Goal: Task Accomplishment & Management: Use online tool/utility

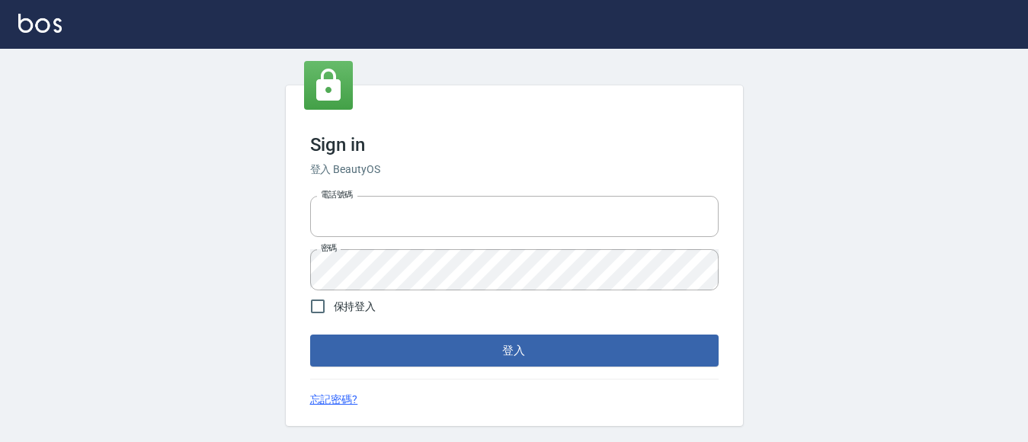
type input "0228278166"
click at [605, 328] on form "電話號碼 [PHONE_NUMBER] 電話號碼 密碼 密碼 保持登入 登入" at bounding box center [514, 278] width 408 height 177
click at [585, 359] on button "登入" at bounding box center [514, 351] width 408 height 32
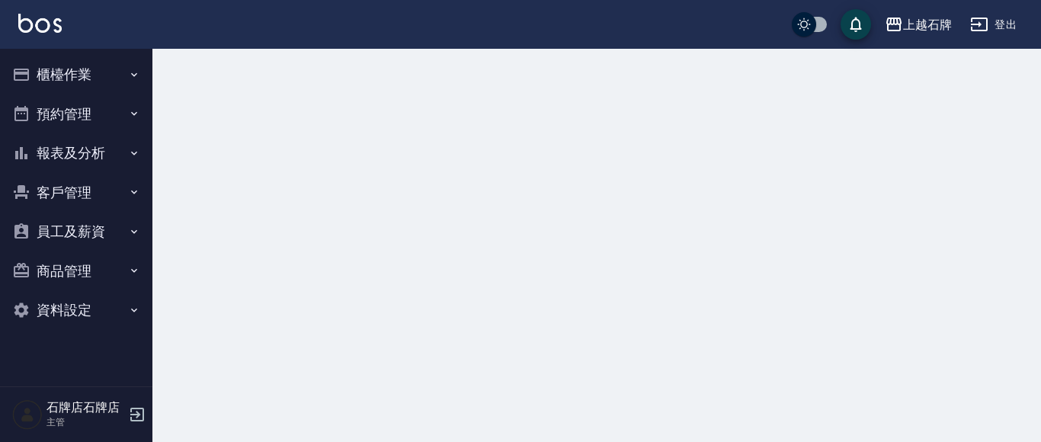
click at [40, 67] on button "櫃檯作業" at bounding box center [76, 75] width 140 height 40
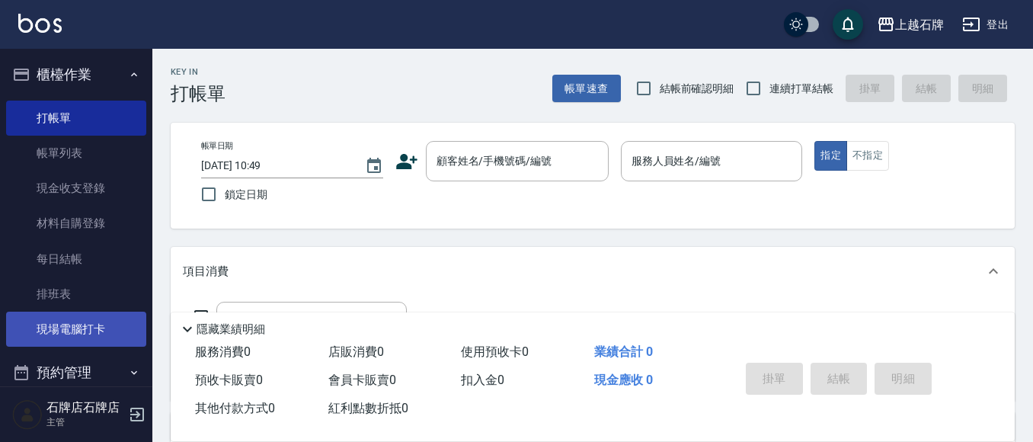
click at [98, 337] on link "現場電腦打卡" at bounding box center [76, 329] width 140 height 35
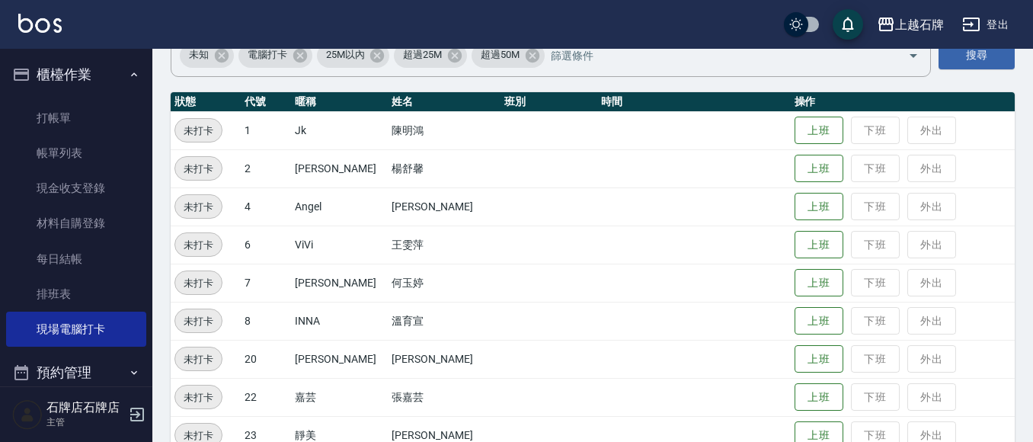
scroll to position [152, 0]
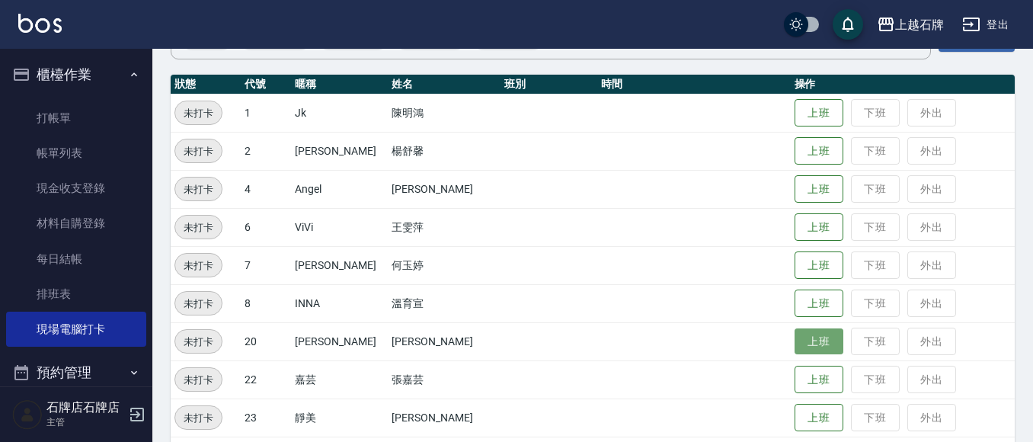
click at [795, 351] on button "上班" at bounding box center [819, 341] width 49 height 27
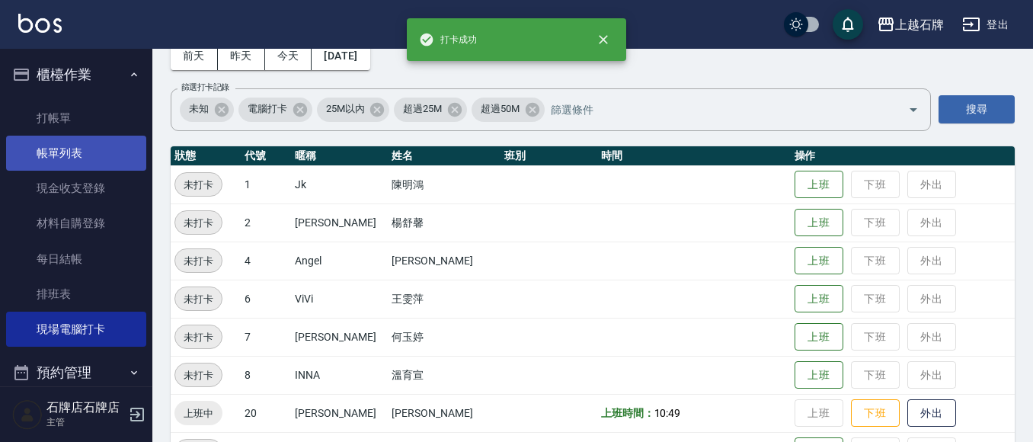
scroll to position [0, 0]
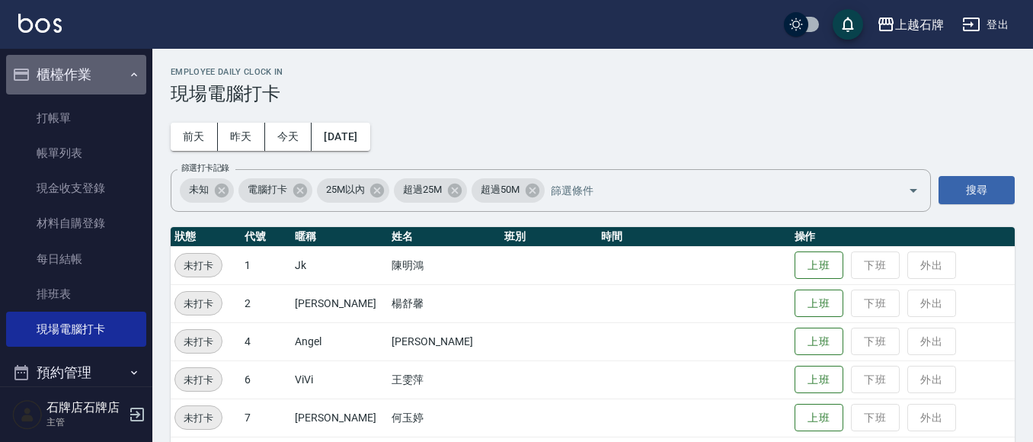
click at [87, 91] on button "櫃檯作業" at bounding box center [76, 75] width 140 height 40
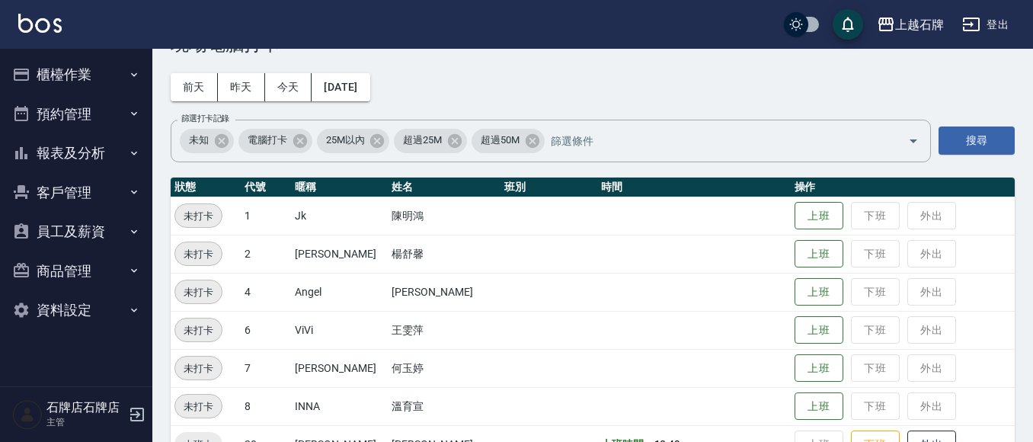
scroll to position [76, 0]
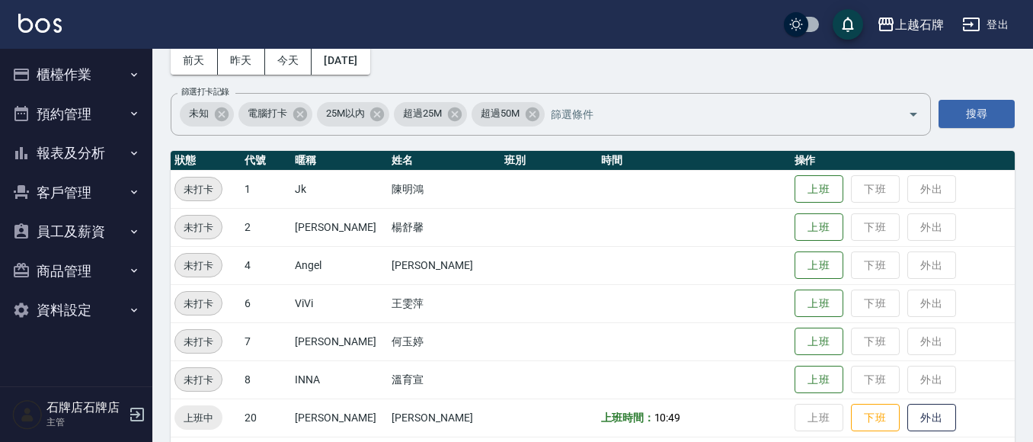
click at [91, 165] on button "報表及分析" at bounding box center [76, 153] width 140 height 40
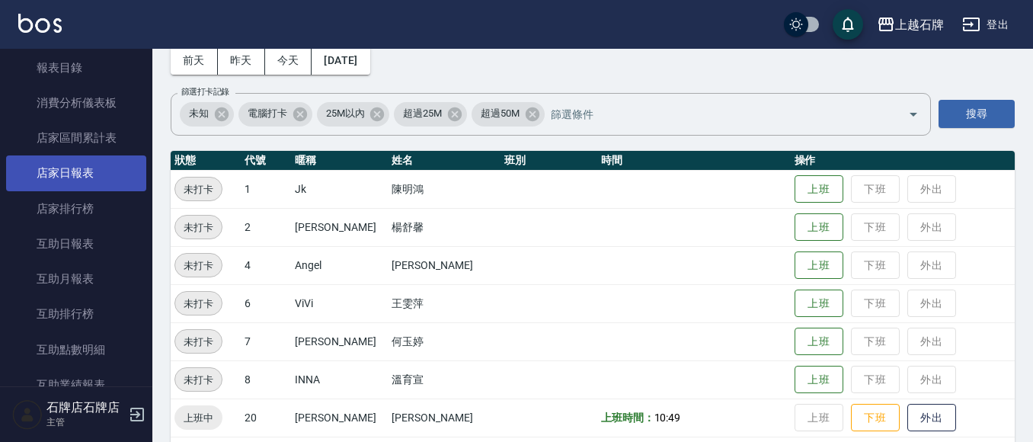
scroll to position [152, 0]
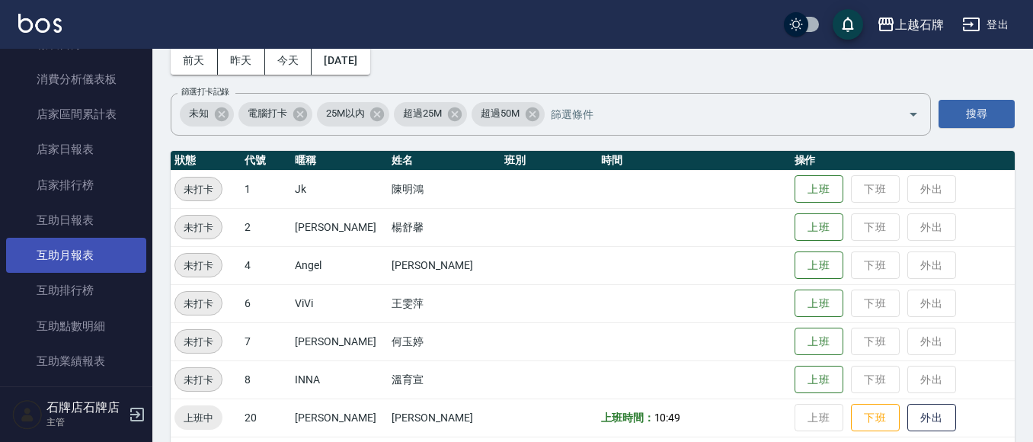
click at [81, 248] on link "互助月報表" at bounding box center [76, 255] width 140 height 35
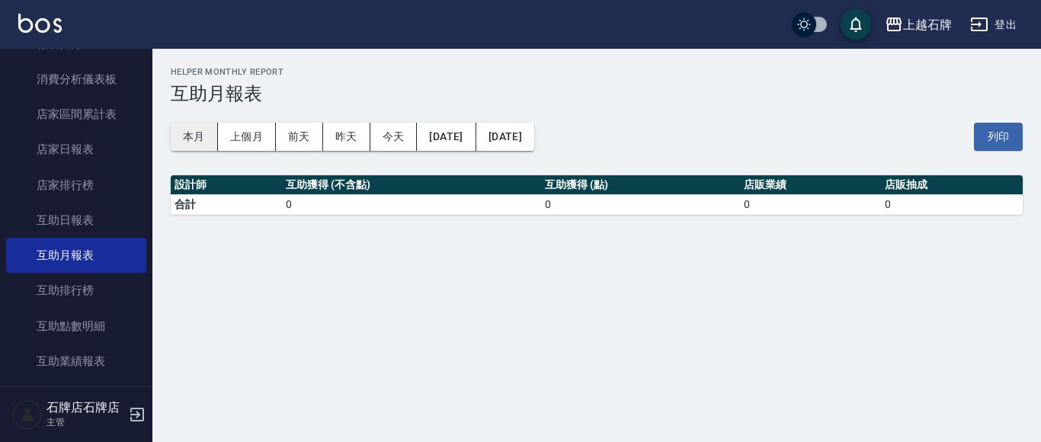
click at [195, 131] on button "本月" at bounding box center [194, 137] width 47 height 28
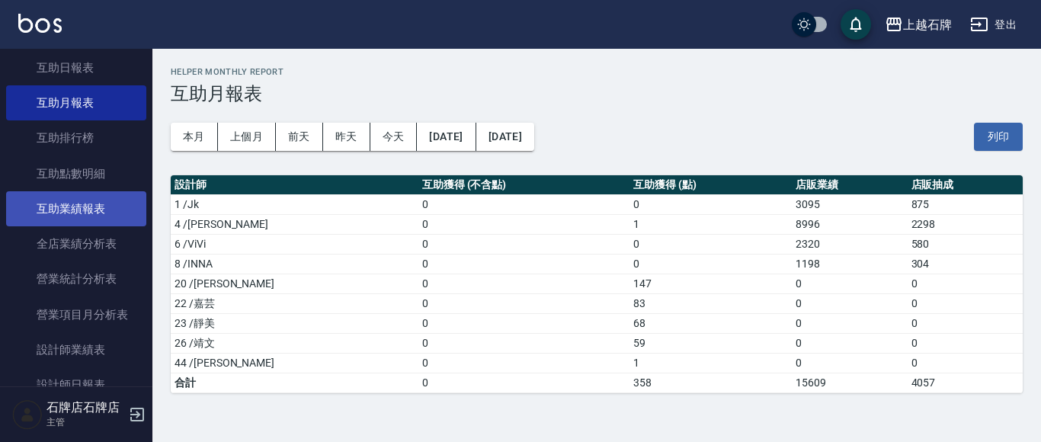
scroll to position [381, 0]
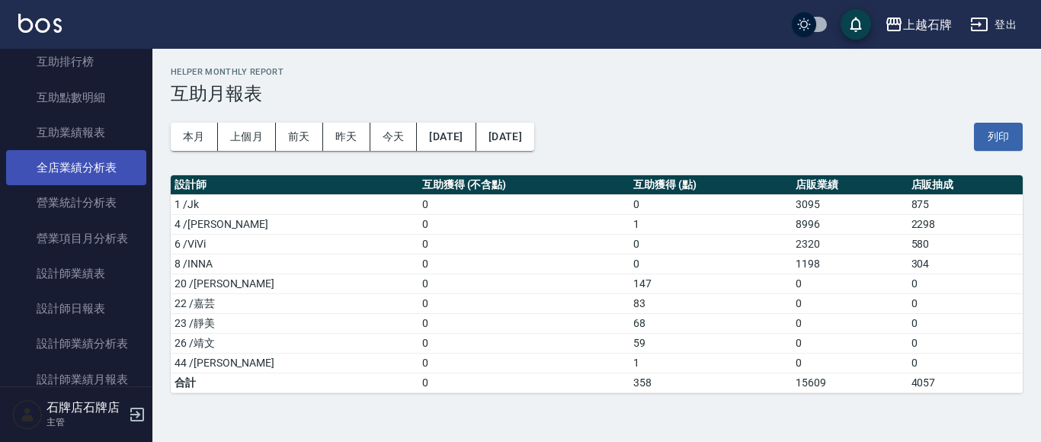
click at [110, 177] on link "全店業績分析表" at bounding box center [76, 167] width 140 height 35
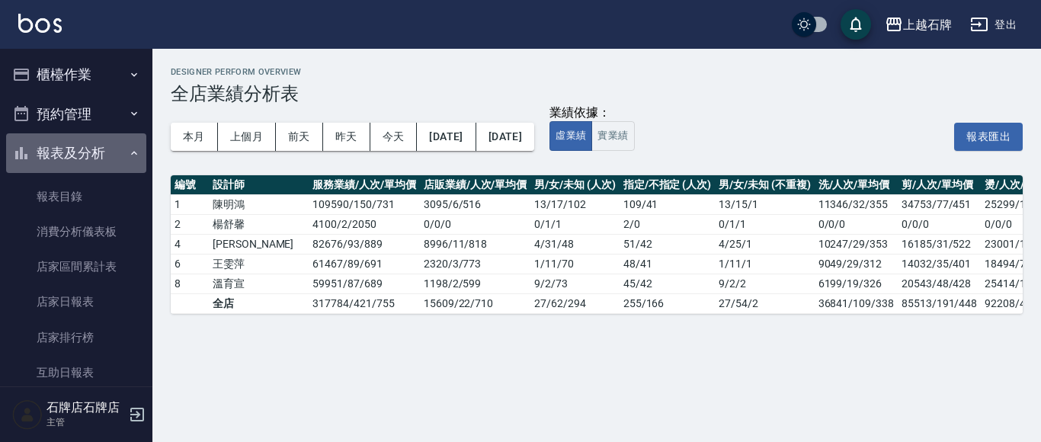
click at [120, 160] on button "報表及分析" at bounding box center [76, 153] width 140 height 40
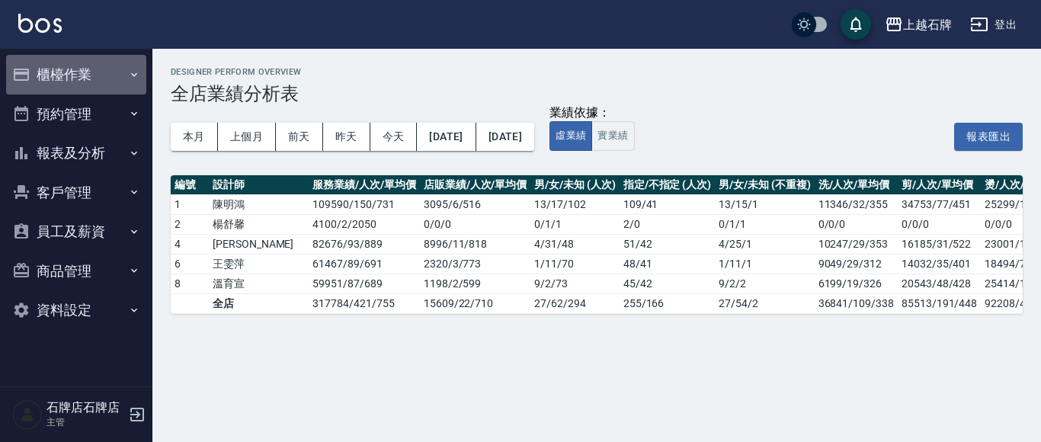
click at [127, 78] on button "櫃檯作業" at bounding box center [76, 75] width 140 height 40
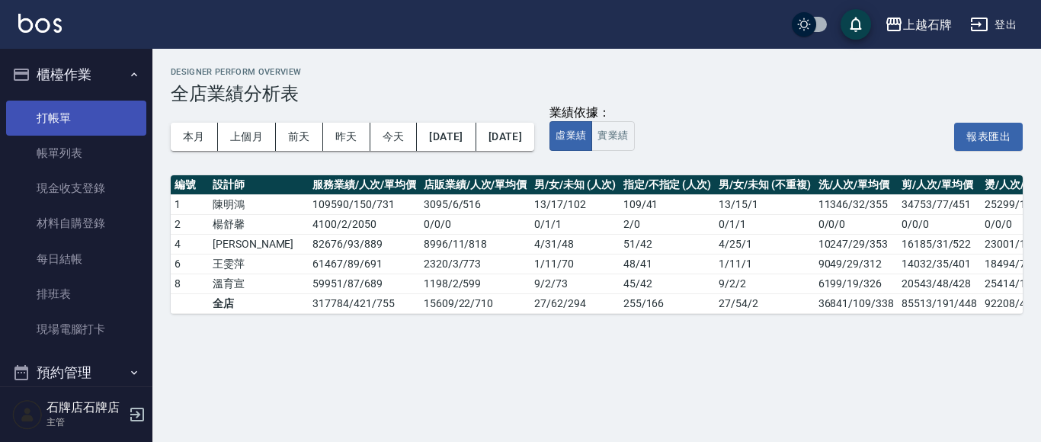
click at [128, 117] on link "打帳單" at bounding box center [76, 118] width 140 height 35
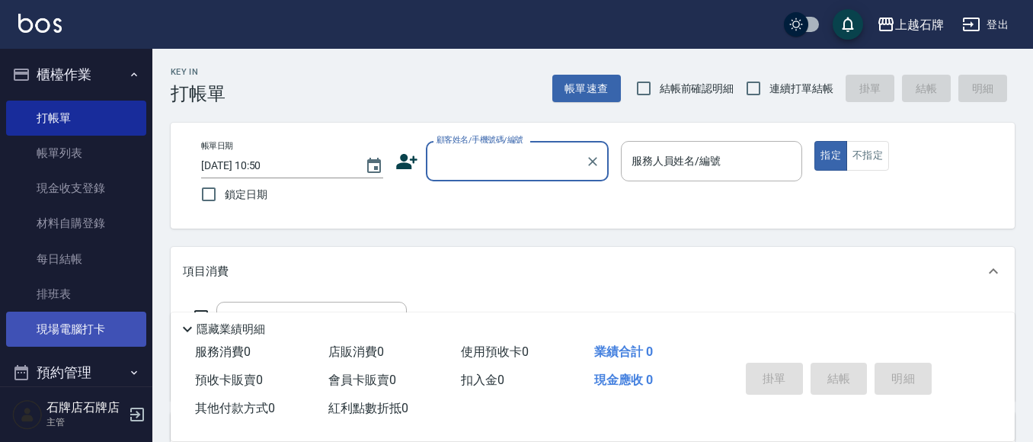
click at [82, 325] on link "現場電腦打卡" at bounding box center [76, 329] width 140 height 35
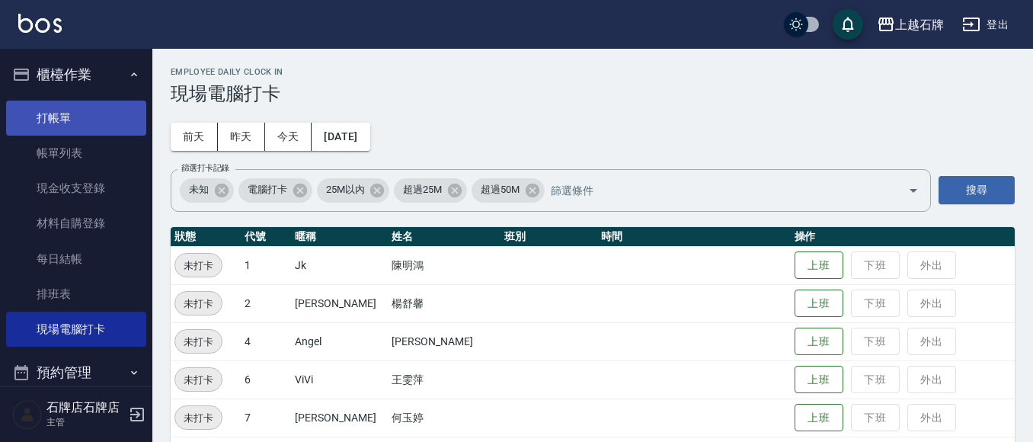
click at [113, 123] on link "打帳單" at bounding box center [76, 118] width 140 height 35
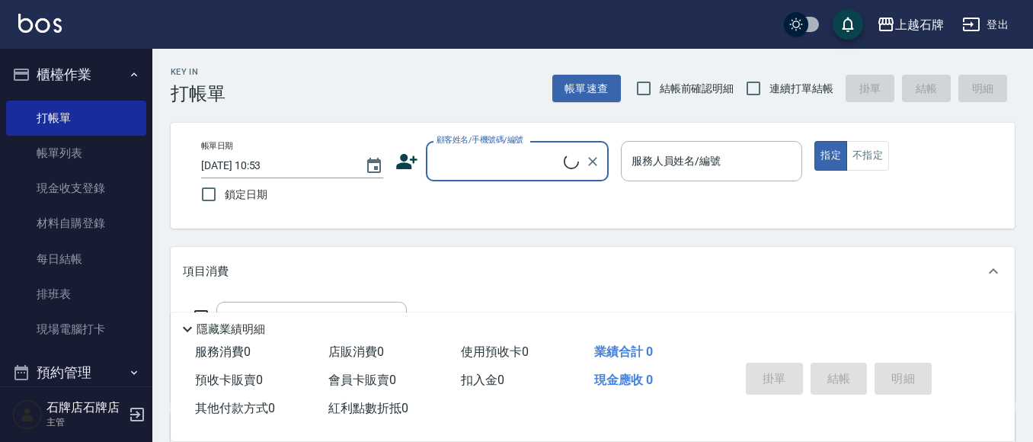
click at [127, 85] on button "櫃檯作業" at bounding box center [76, 75] width 140 height 40
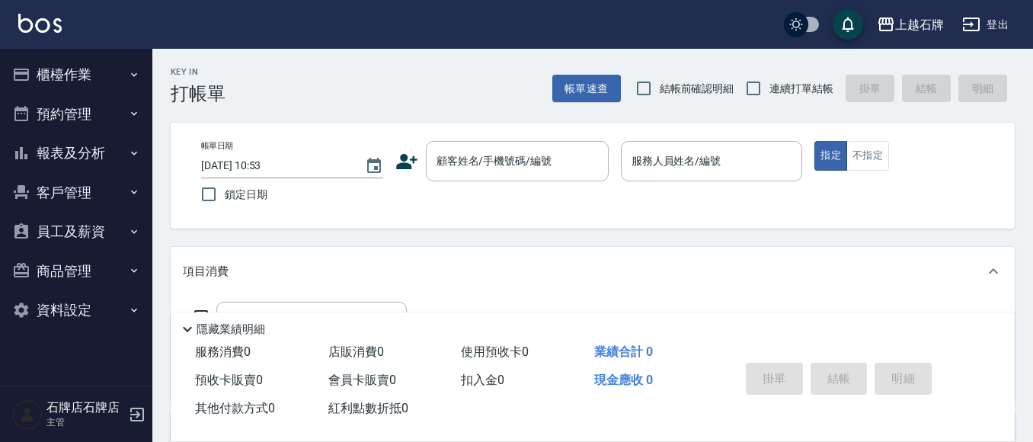
click at [61, 155] on button "報表及分析" at bounding box center [76, 153] width 140 height 40
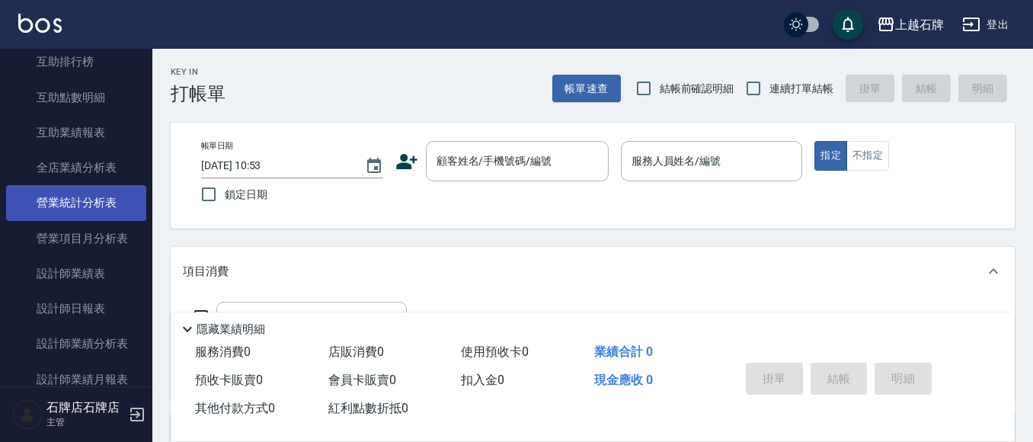
scroll to position [457, 0]
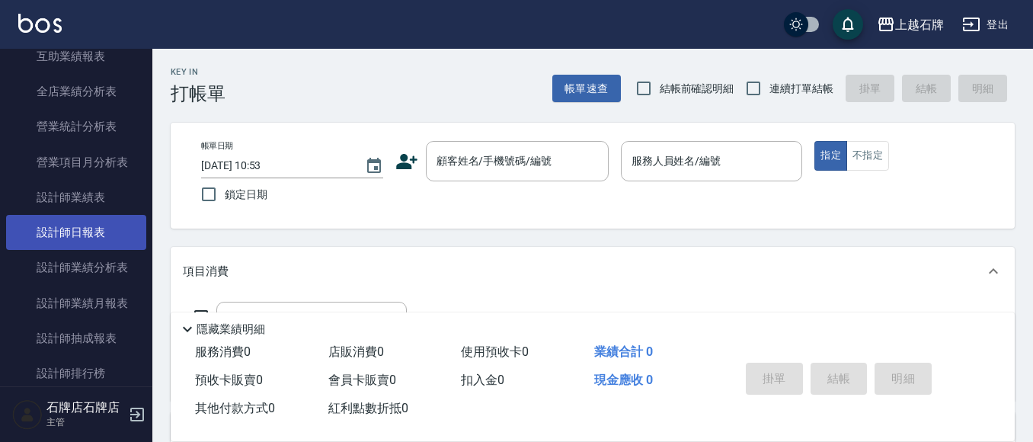
click at [75, 239] on link "設計師日報表" at bounding box center [76, 232] width 140 height 35
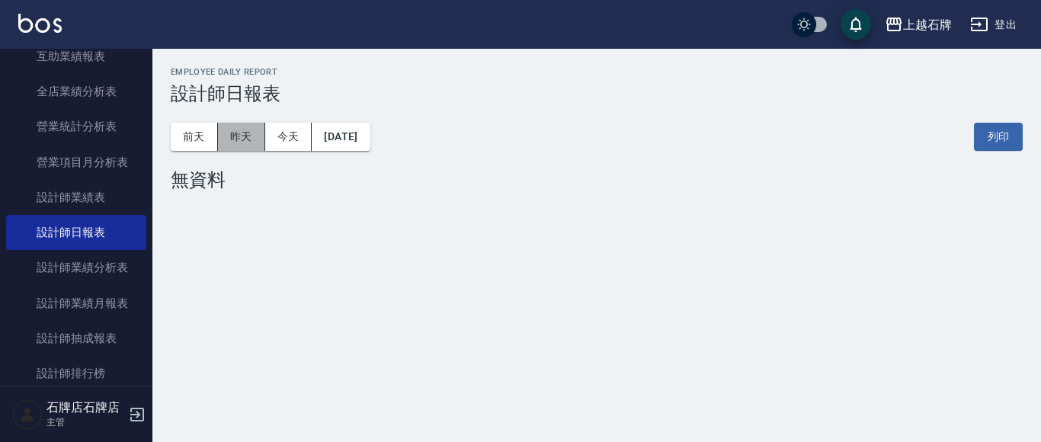
click at [239, 144] on button "昨天" at bounding box center [241, 137] width 47 height 28
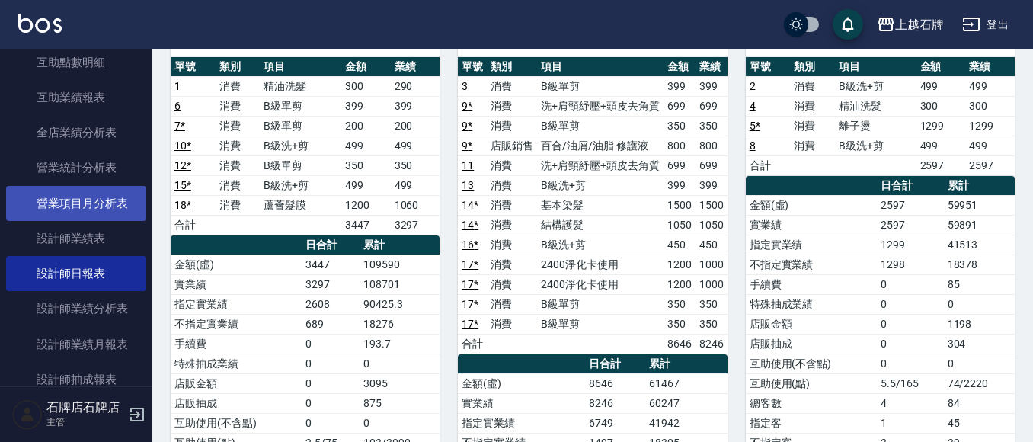
scroll to position [569, 0]
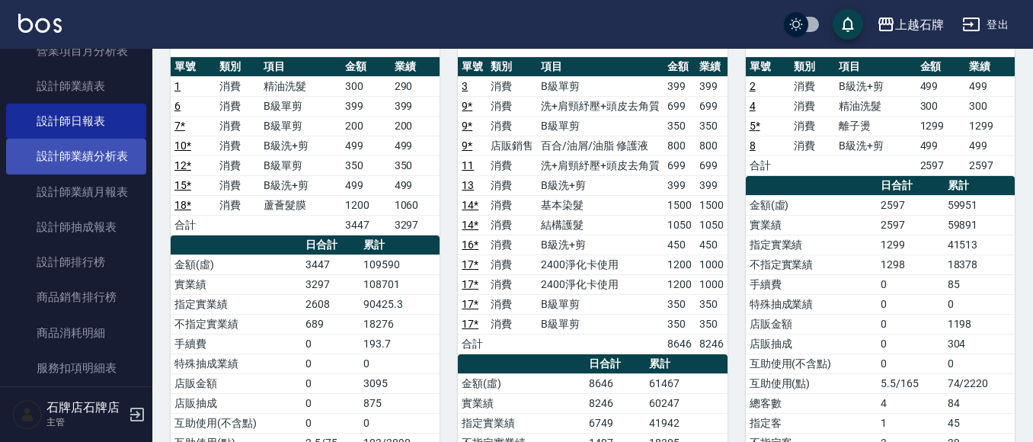
click at [77, 155] on link "設計師業績分析表" at bounding box center [76, 156] width 140 height 35
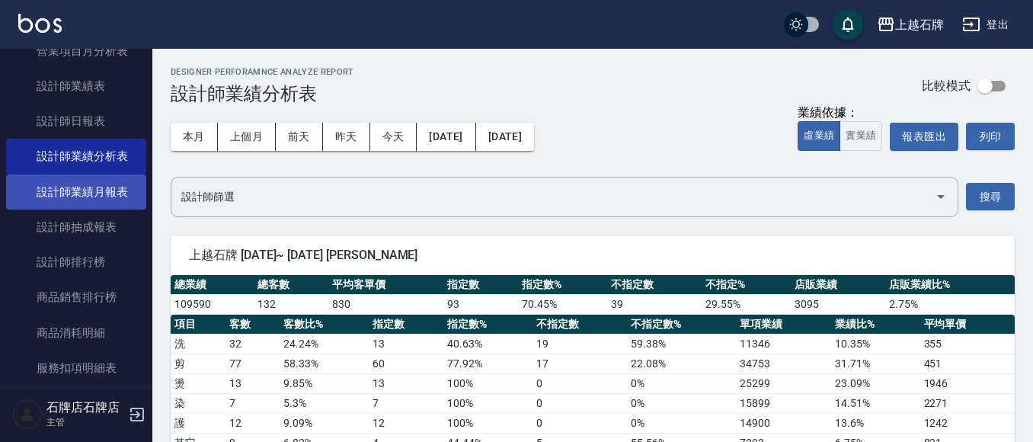
click at [116, 196] on link "設計師業績月報表" at bounding box center [76, 192] width 140 height 35
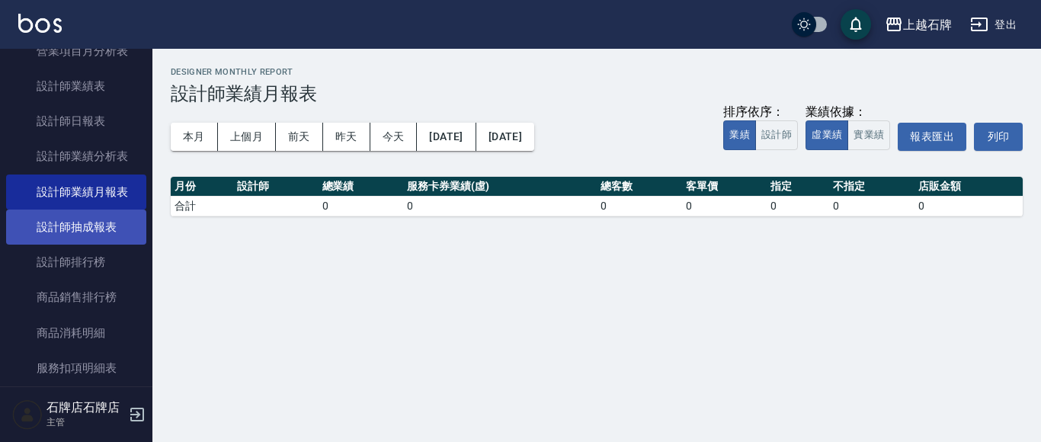
click at [117, 215] on link "設計師抽成報表" at bounding box center [76, 227] width 140 height 35
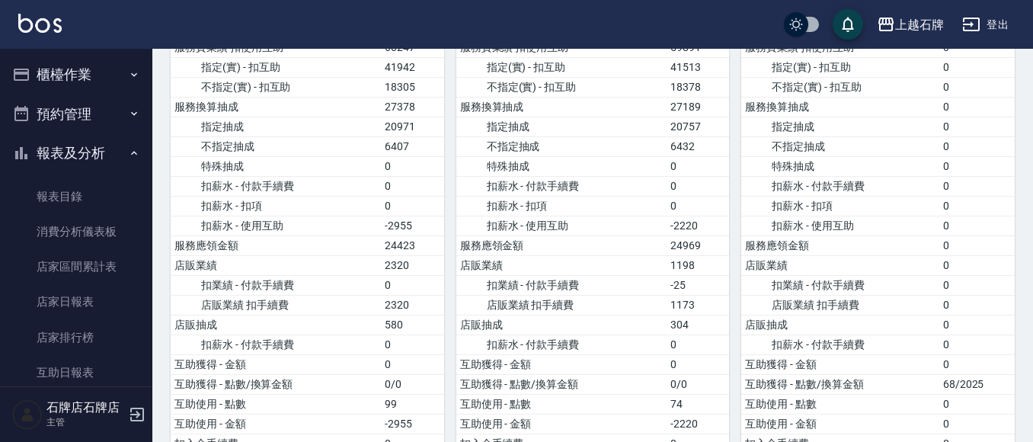
scroll to position [991, 0]
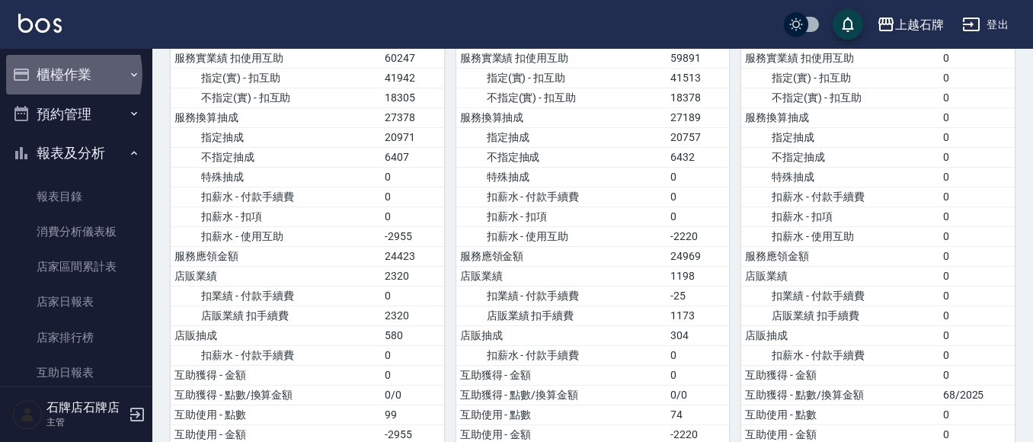
click at [56, 74] on button "櫃檯作業" at bounding box center [76, 75] width 140 height 40
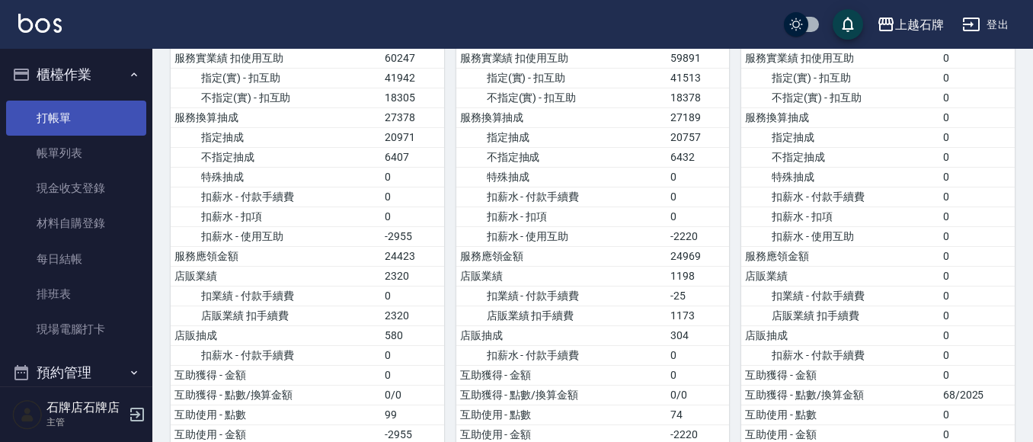
click at [79, 104] on link "打帳單" at bounding box center [76, 118] width 140 height 35
